Goal: Communication & Community: Answer question/provide support

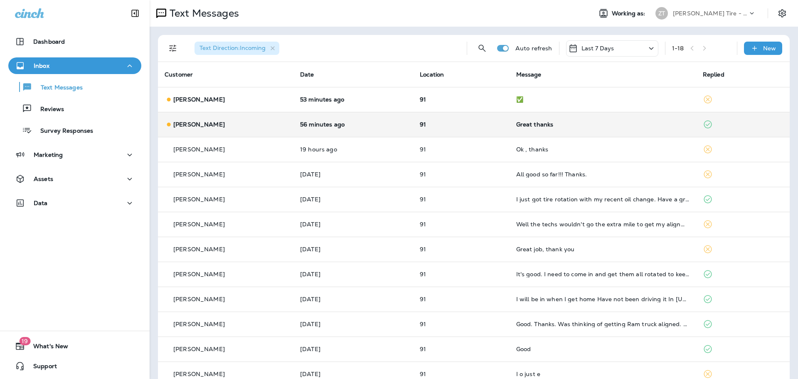
click at [577, 122] on div "Great thanks" at bounding box center [602, 124] width 173 height 7
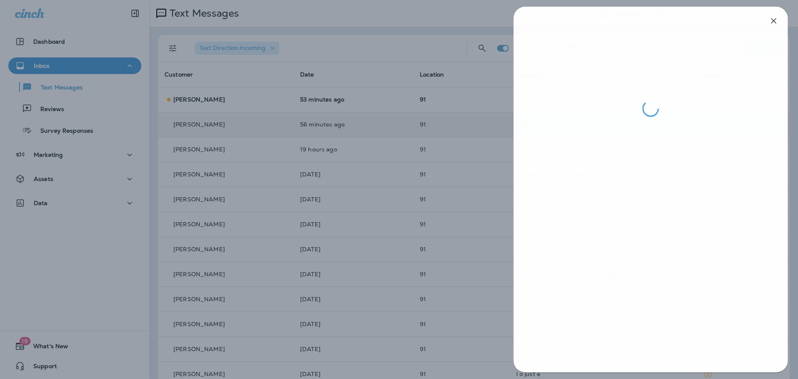
click at [487, 142] on div at bounding box center [399, 189] width 798 height 379
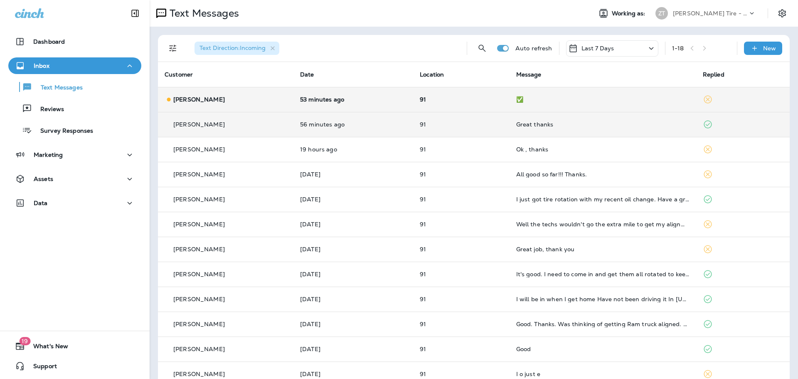
click at [550, 103] on td "✅" at bounding box center [602, 99] width 187 height 25
click at [684, 96] on td "✅" at bounding box center [602, 99] width 187 height 25
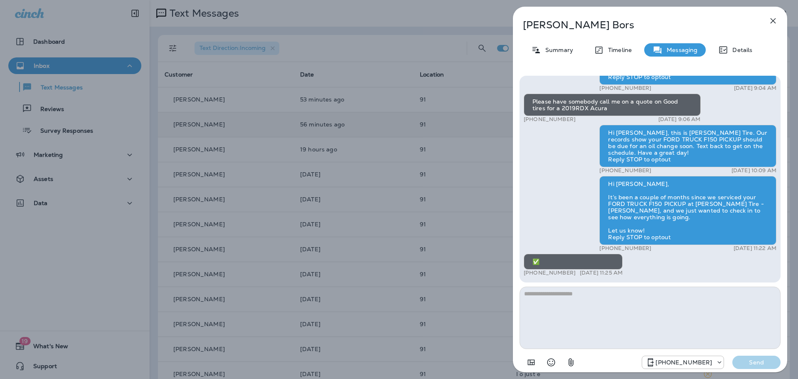
click at [428, 135] on div "[PERSON_NAME] Summary Timeline Messaging Details Thank you for stopping by [PER…" at bounding box center [399, 189] width 798 height 379
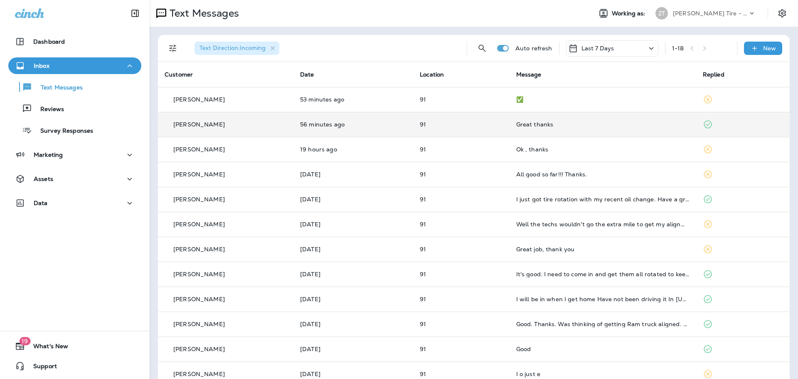
click at [696, 20] on div "[PERSON_NAME] Tire - [PERSON_NAME]" at bounding box center [705, 13] width 111 height 17
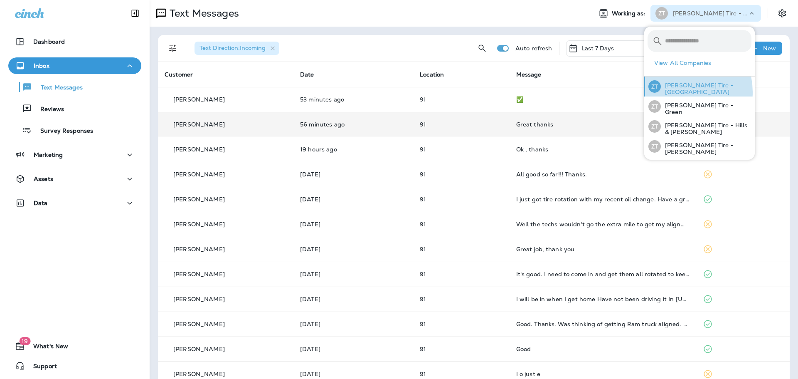
click at [678, 92] on p "[PERSON_NAME] Tire - [GEOGRAPHIC_DATA]" at bounding box center [706, 88] width 91 height 13
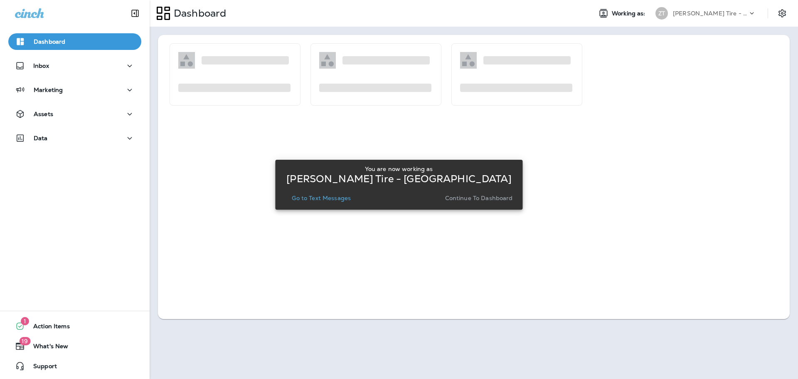
click at [463, 199] on p "Continue to Dashboard" at bounding box center [479, 197] width 68 height 7
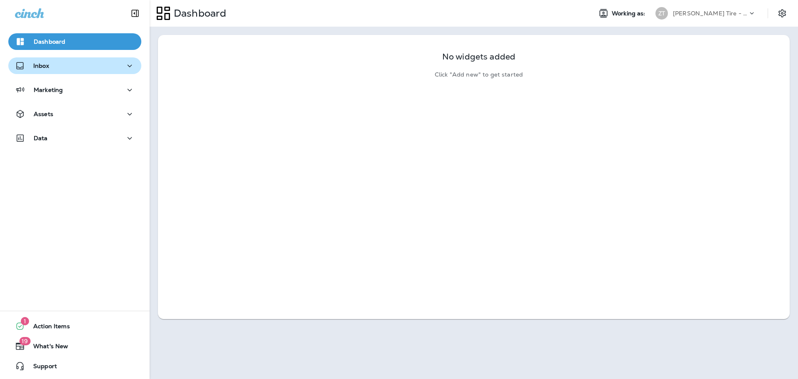
click at [43, 68] on p "Inbox" at bounding box center [41, 65] width 16 height 7
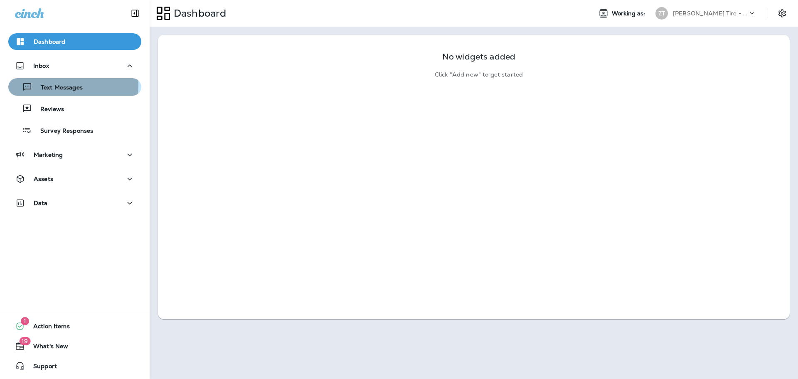
click at [48, 84] on p "Text Messages" at bounding box center [57, 88] width 50 height 8
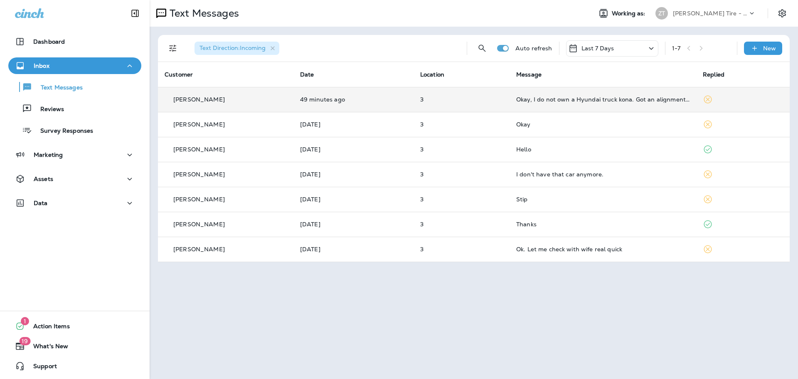
click at [605, 103] on td "Okay, I do not own a Hyundai truck kona. Got an alignment on the Kona in May. H…" at bounding box center [602, 99] width 187 height 25
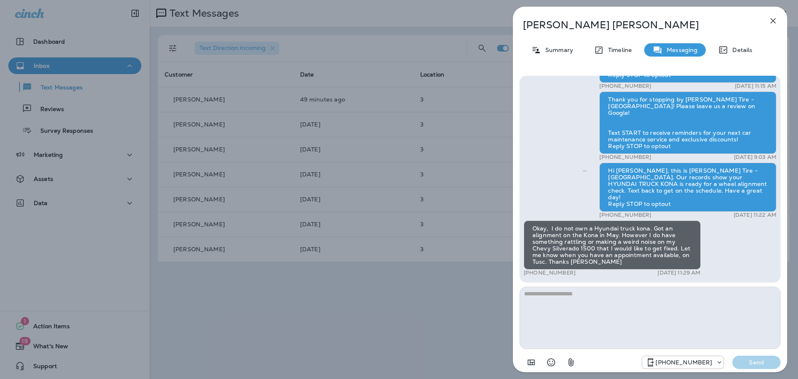
click at [557, 296] on textarea at bounding box center [649, 317] width 261 height 62
click at [775, 19] on icon "button" at bounding box center [773, 21] width 10 height 10
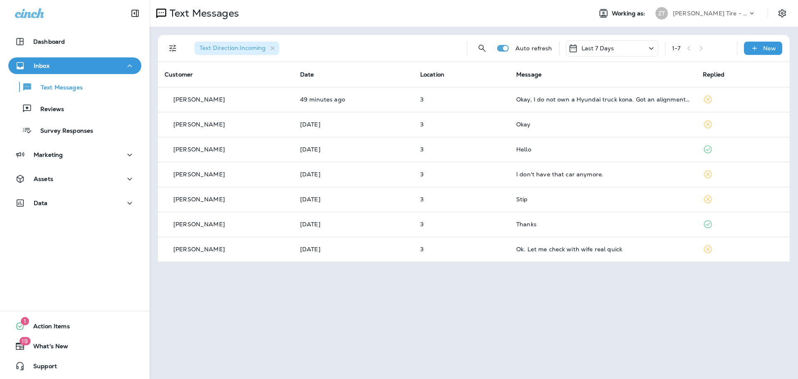
click at [695, 16] on p "[PERSON_NAME] Tire - [GEOGRAPHIC_DATA]" at bounding box center [710, 13] width 75 height 7
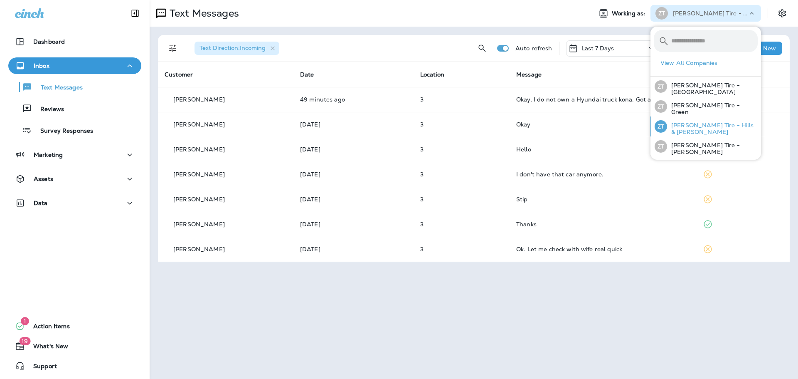
click at [680, 125] on p "[PERSON_NAME] Tire - Hills & [PERSON_NAME]" at bounding box center [712, 128] width 91 height 13
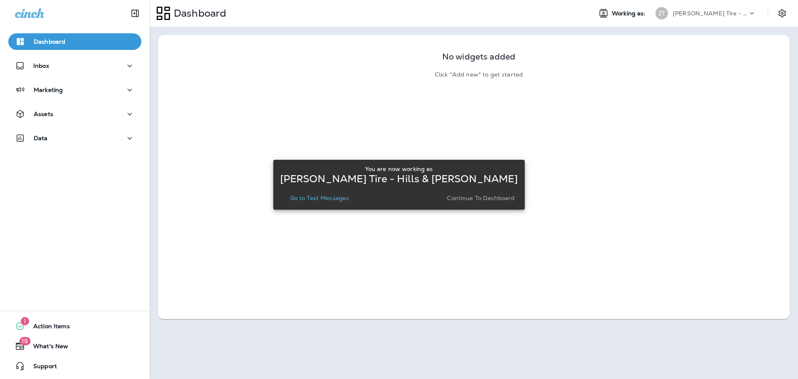
click at [469, 198] on p "Continue to Dashboard" at bounding box center [481, 197] width 68 height 7
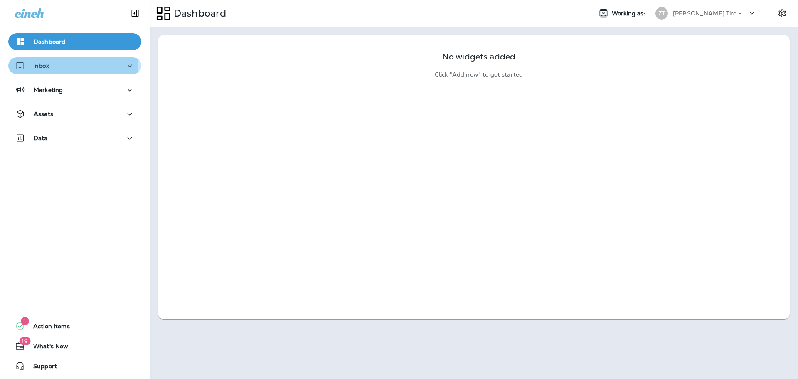
click at [59, 62] on div "Inbox" at bounding box center [75, 66] width 120 height 10
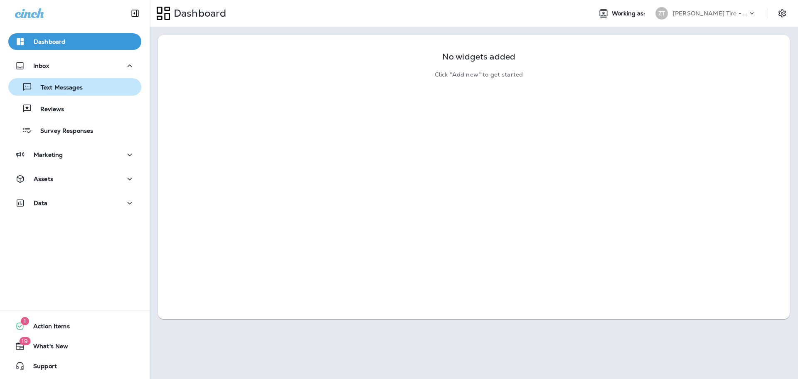
click at [57, 85] on p "Text Messages" at bounding box center [57, 88] width 50 height 8
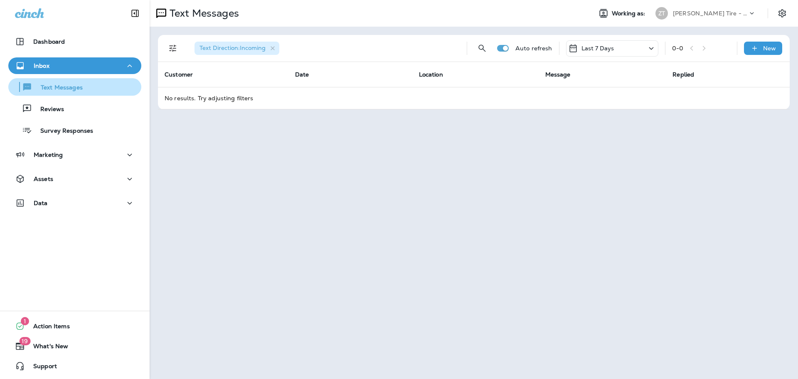
click at [64, 86] on p "Text Messages" at bounding box center [57, 88] width 50 height 8
click at [760, 51] on div "New" at bounding box center [763, 48] width 38 height 13
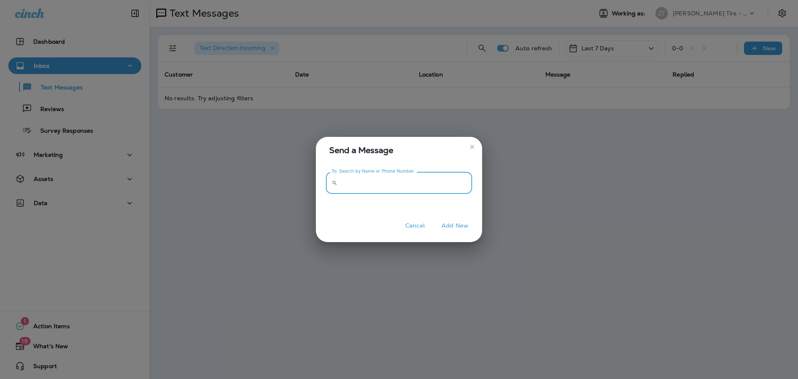
click at [357, 179] on input "To: Search by Name or Phone Number" at bounding box center [406, 183] width 131 height 22
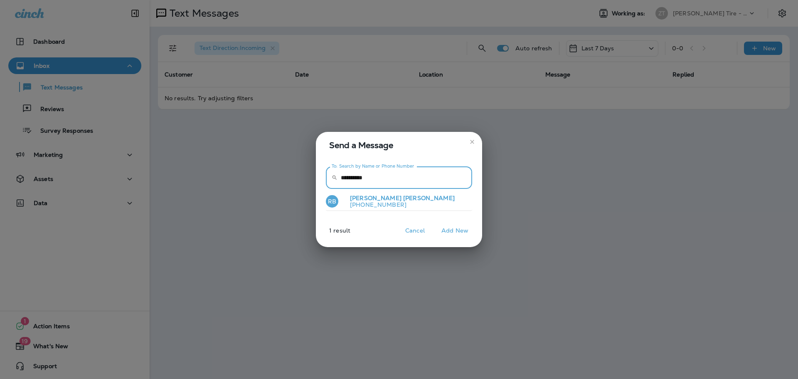
type input "**********"
click at [382, 200] on p "[PERSON_NAME]" at bounding box center [398, 197] width 111 height 7
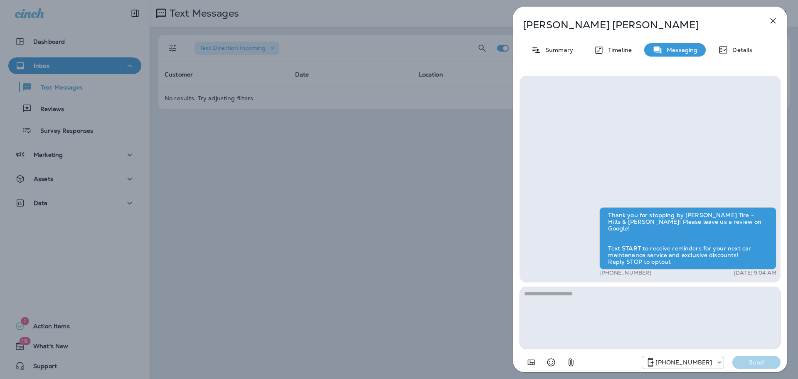
click at [582, 302] on textarea at bounding box center [649, 317] width 261 height 62
type textarea "*"
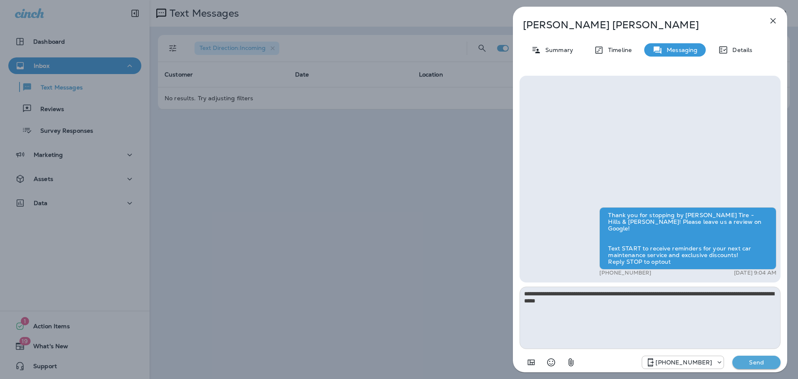
click at [612, 294] on textarea "**********" at bounding box center [649, 317] width 261 height 62
click at [579, 292] on textarea "**********" at bounding box center [649, 317] width 261 height 62
type textarea "**********"
drag, startPoint x: 580, startPoint y: 292, endPoint x: 564, endPoint y: 125, distance: 167.8
click at [564, 125] on div "Thank you for stopping by [PERSON_NAME] Tire - Hills & [PERSON_NAME]! Please le…" at bounding box center [649, 179] width 261 height 206
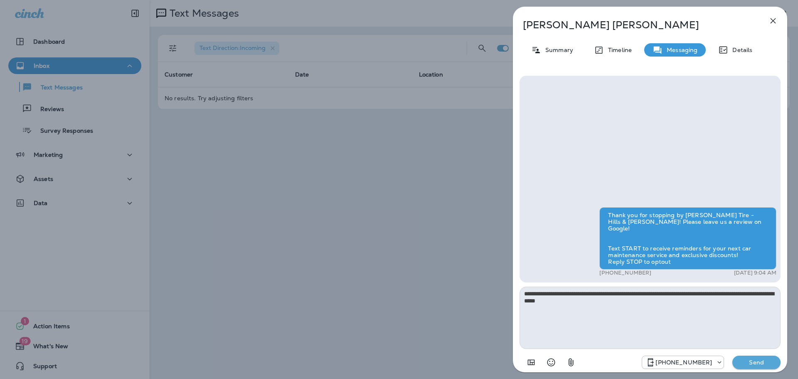
click at [748, 363] on p "Send" at bounding box center [756, 361] width 35 height 7
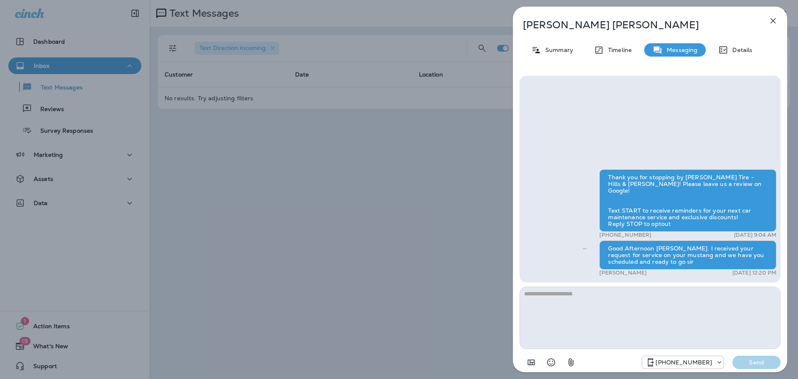
click at [438, 216] on div "[PERSON_NAME] Summary Timeline Messaging Details Thank you for stopping by [PER…" at bounding box center [399, 189] width 798 height 379
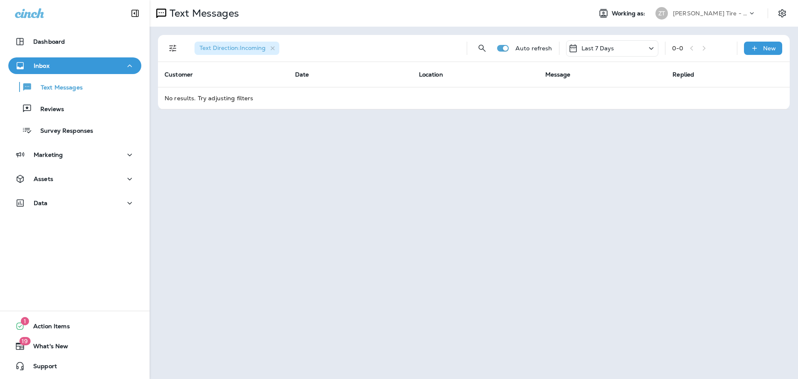
click at [674, 15] on p "[PERSON_NAME] Tire - Hills & [PERSON_NAME]" at bounding box center [710, 13] width 75 height 7
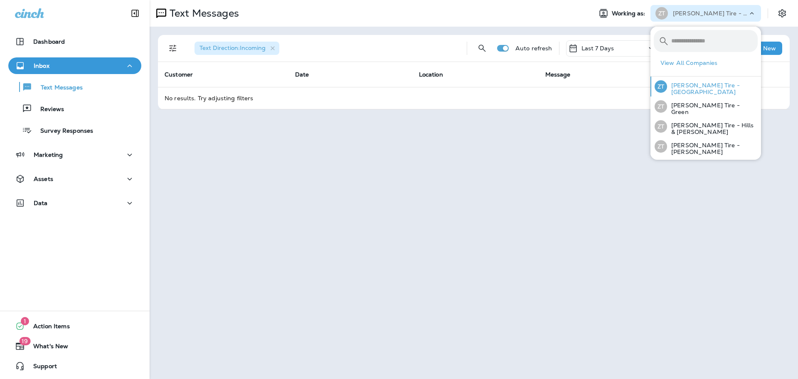
click at [688, 85] on p "[PERSON_NAME] Tire - [GEOGRAPHIC_DATA]" at bounding box center [712, 88] width 91 height 13
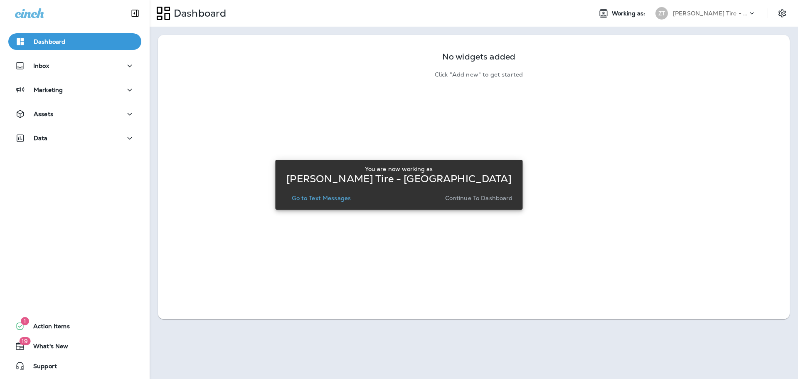
click at [490, 197] on p "Continue to Dashboard" at bounding box center [479, 197] width 68 height 7
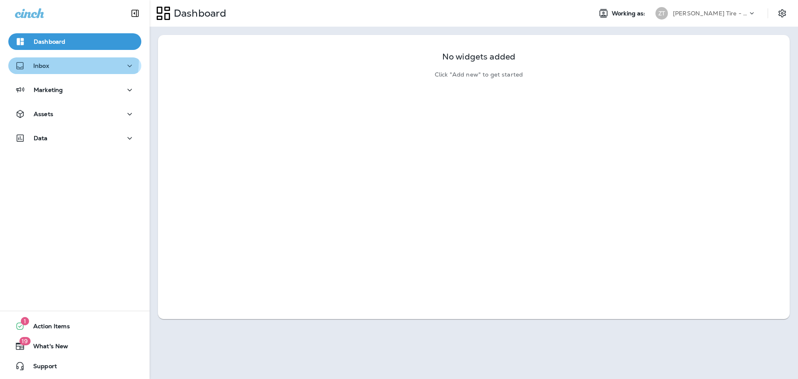
click at [61, 61] on div "Inbox" at bounding box center [75, 66] width 120 height 10
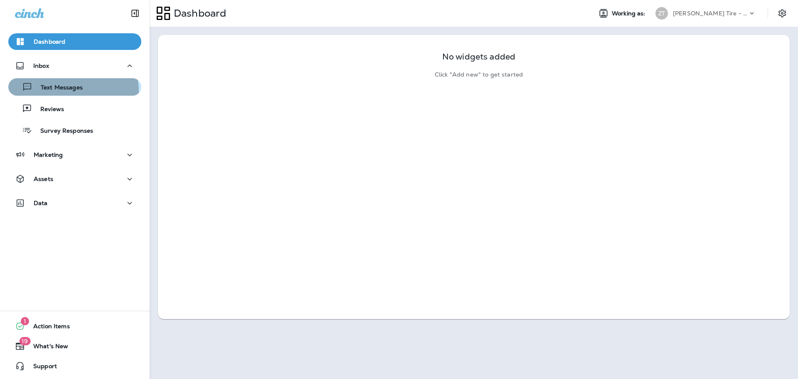
click at [63, 91] on p "Text Messages" at bounding box center [57, 88] width 50 height 8
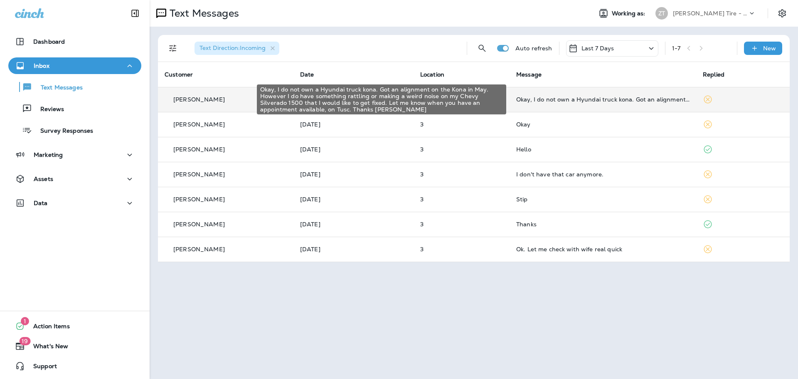
click at [559, 98] on div "Okay, I do not own a Hyundai truck kona. Got an alignment on the Kona in May. H…" at bounding box center [602, 99] width 173 height 7
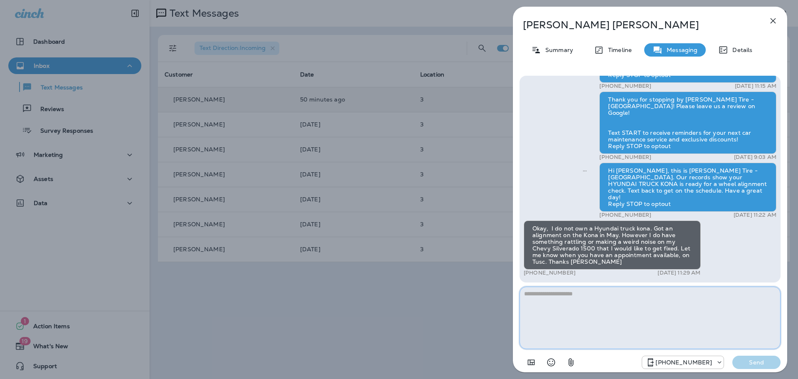
click at [553, 302] on textarea at bounding box center [649, 317] width 261 height 62
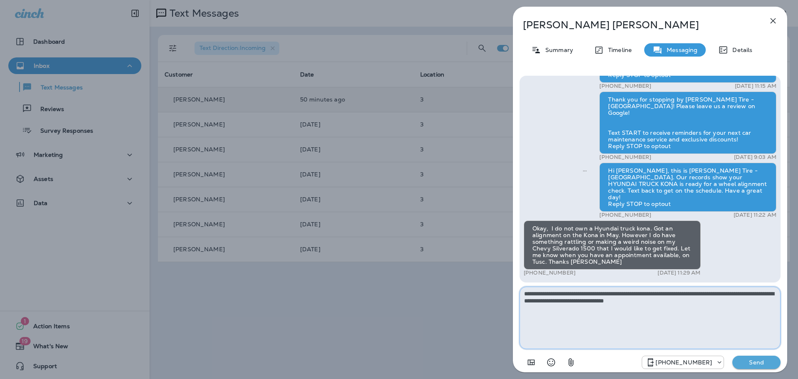
click at [655, 300] on textarea "**********" at bounding box center [649, 317] width 261 height 62
type textarea "**********"
click at [748, 359] on p "Send" at bounding box center [756, 361] width 35 height 7
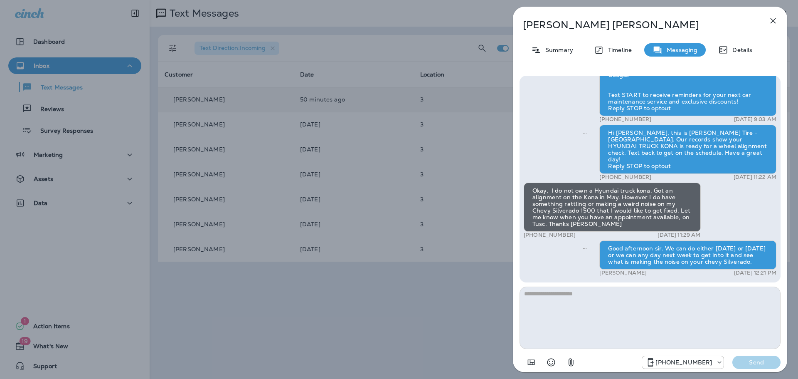
click at [425, 297] on div "[PERSON_NAME] Summary Timeline Messaging Details Hi [PERSON_NAME], this is [PER…" at bounding box center [399, 189] width 798 height 379
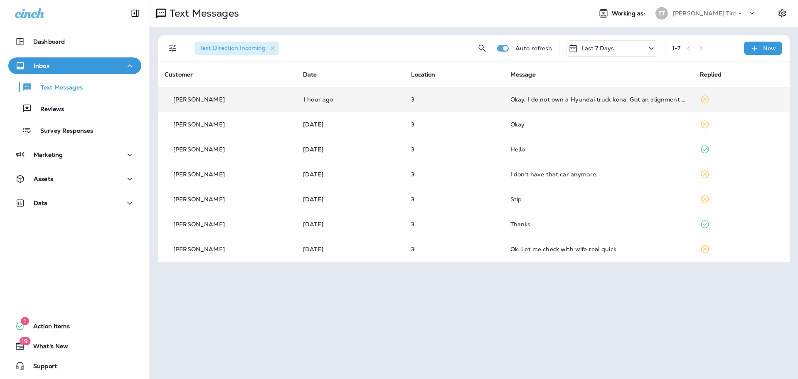
click at [713, 16] on p "[PERSON_NAME] Tire - [GEOGRAPHIC_DATA]" at bounding box center [710, 13] width 75 height 7
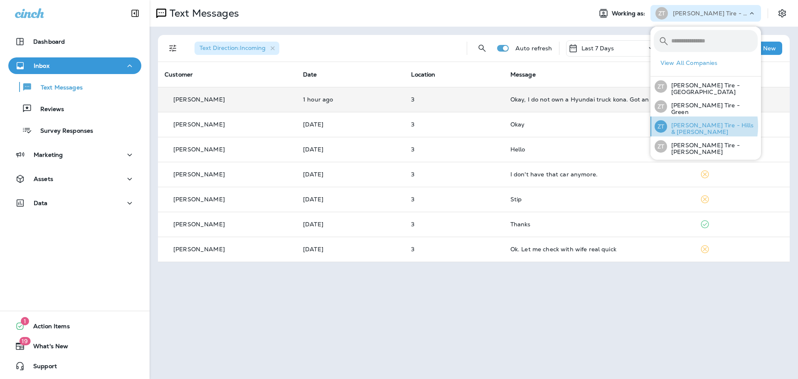
click at [687, 125] on p "[PERSON_NAME] Tire - Hills & [PERSON_NAME]" at bounding box center [712, 128] width 91 height 13
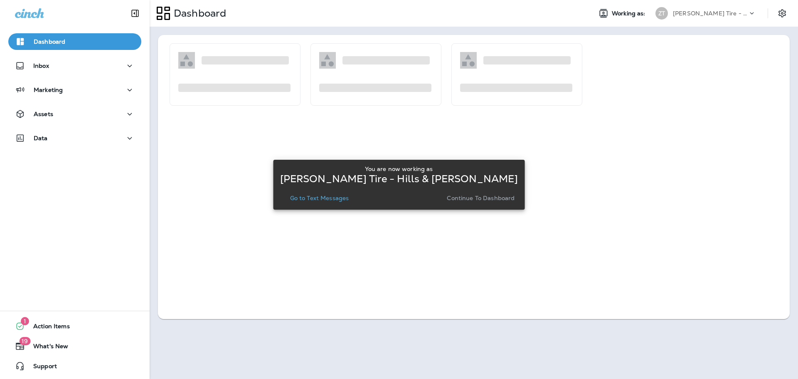
click at [447, 203] on button "Continue to Dashboard" at bounding box center [480, 198] width 74 height 12
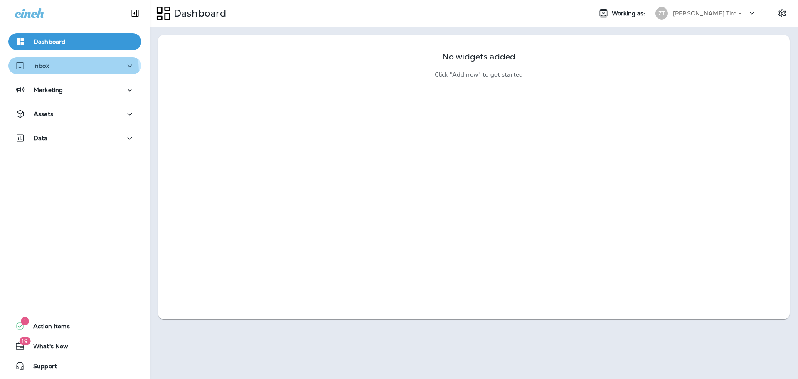
click at [63, 71] on button "Inbox" at bounding box center [74, 65] width 133 height 17
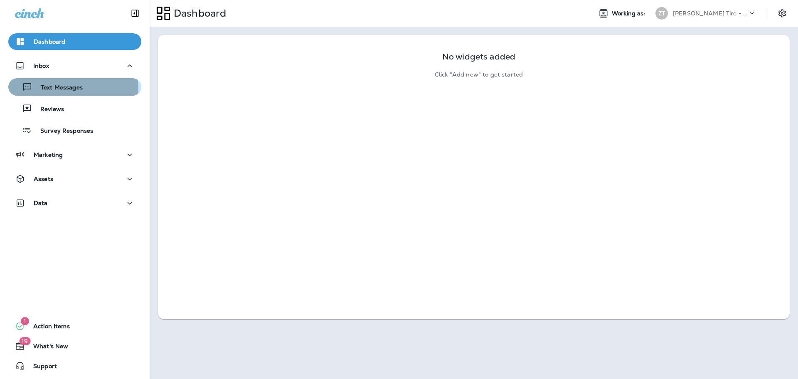
click at [66, 89] on p "Text Messages" at bounding box center [57, 88] width 50 height 8
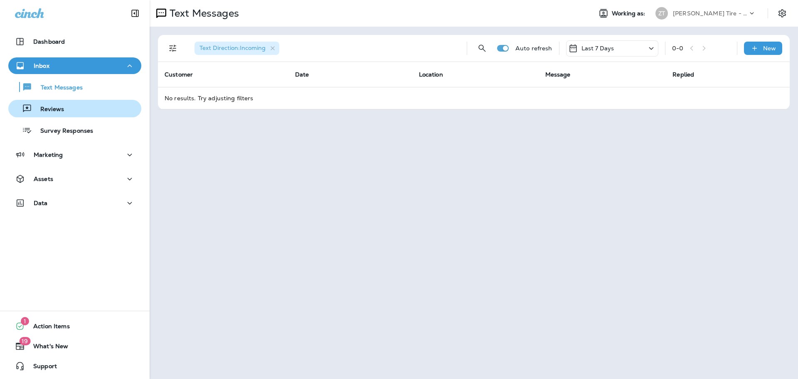
click at [56, 109] on p "Reviews" at bounding box center [48, 110] width 32 height 8
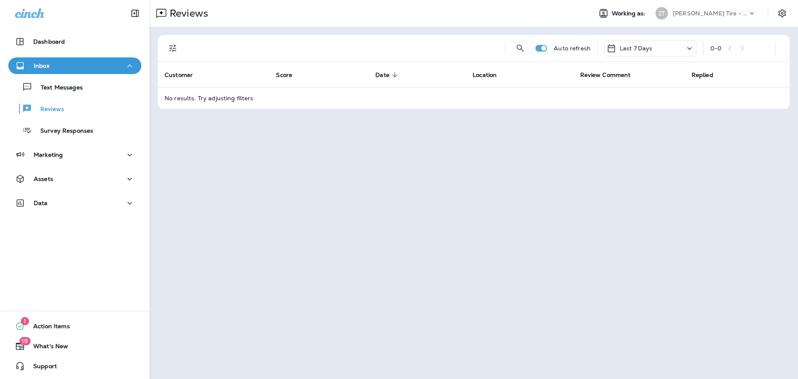
click at [718, 11] on p "[PERSON_NAME] Tire - Hills & [PERSON_NAME]" at bounding box center [710, 13] width 75 height 7
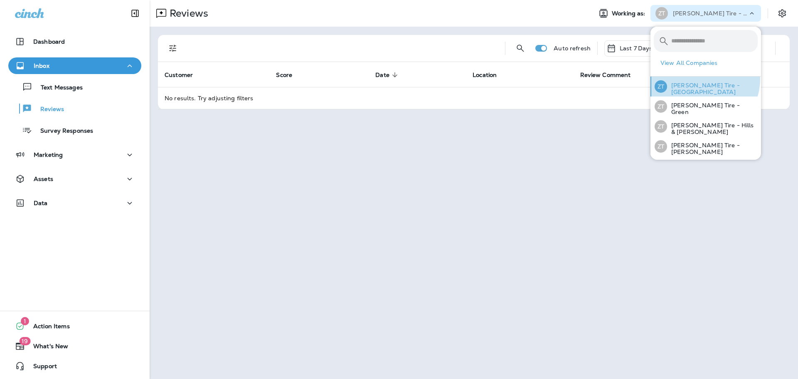
click at [701, 79] on div "[PERSON_NAME] Tire - [GEOGRAPHIC_DATA]" at bounding box center [706, 86] width 110 height 20
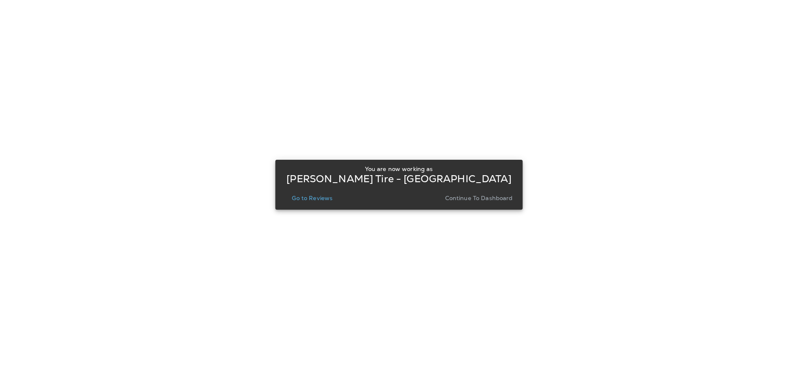
click at [505, 200] on p "Continue to Dashboard" at bounding box center [479, 197] width 68 height 7
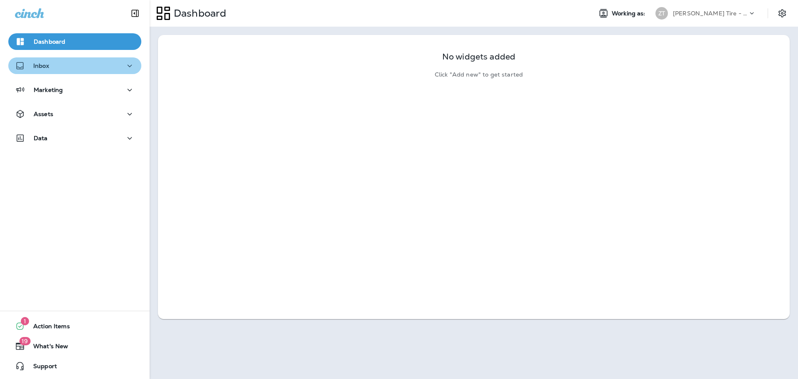
click at [83, 66] on div "Inbox" at bounding box center [75, 66] width 120 height 10
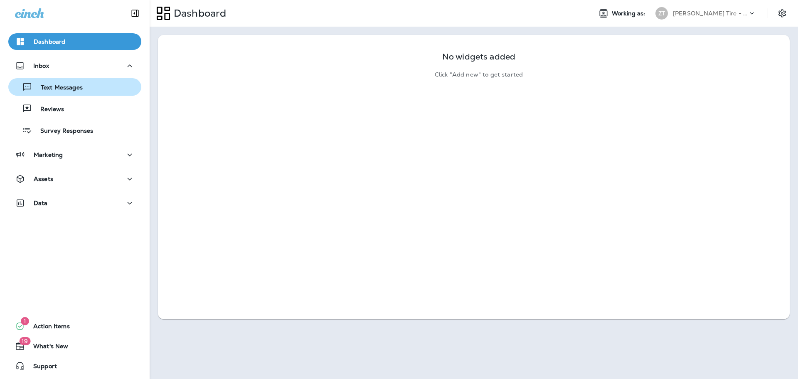
click at [81, 80] on button "Text Messages" at bounding box center [74, 86] width 133 height 17
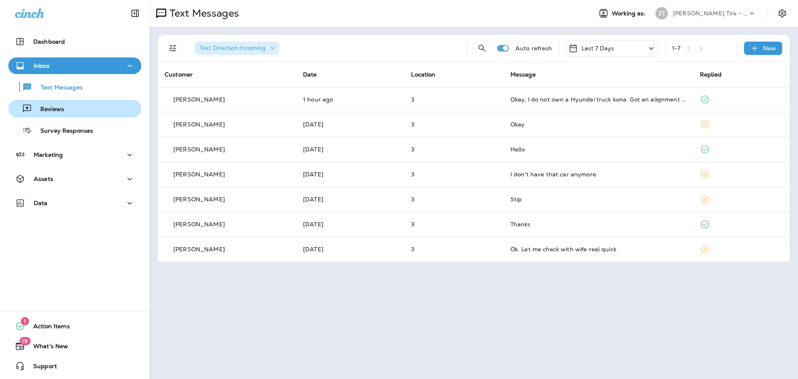
click at [78, 108] on div "Reviews" at bounding box center [75, 108] width 126 height 12
